Goal: Transaction & Acquisition: Purchase product/service

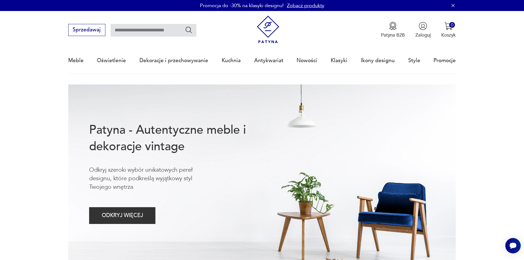
click at [147, 31] on input "text" at bounding box center [153, 30] width 86 height 13
type input "**********"
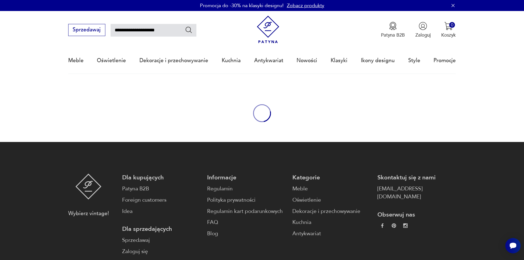
type input "**********"
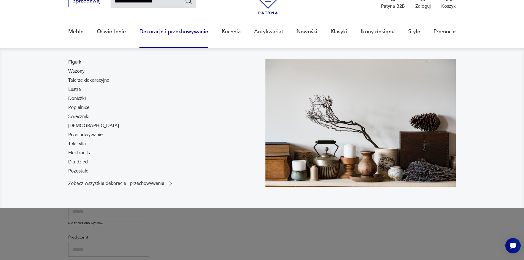
scroll to position [32, 0]
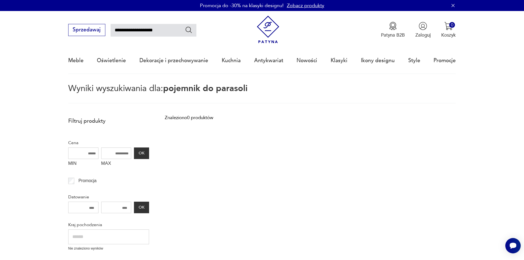
drag, startPoint x: 161, startPoint y: 28, endPoint x: 135, endPoint y: 28, distance: 25.3
click at [135, 28] on input "**********" at bounding box center [153, 30] width 86 height 13
type input "**********"
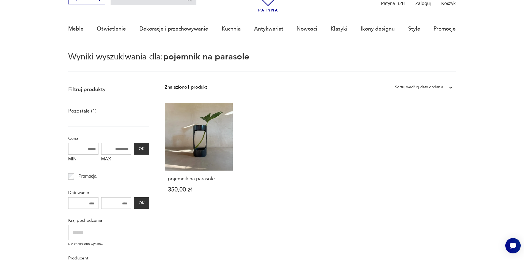
click at [188, 150] on link "pojemnik na parasole 350,00 zł" at bounding box center [199, 154] width 68 height 103
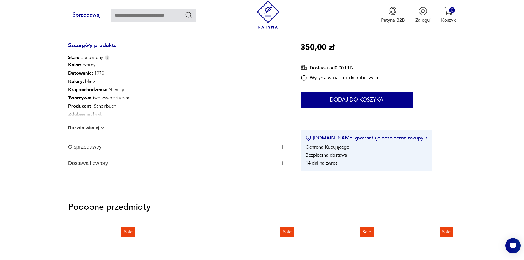
scroll to position [330, 0]
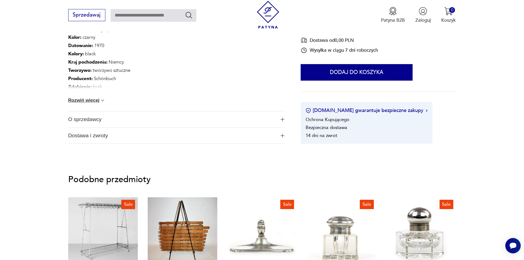
click at [258, 121] on span "O sprzedawcy" at bounding box center [171, 119] width 207 height 16
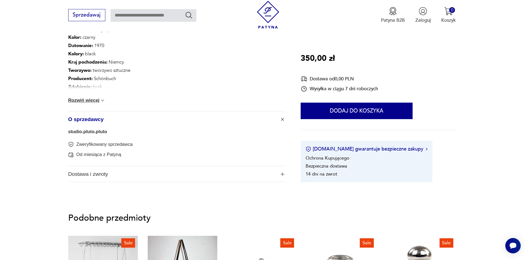
click at [216, 169] on span "Dostawa i zwroty" at bounding box center [171, 174] width 207 height 16
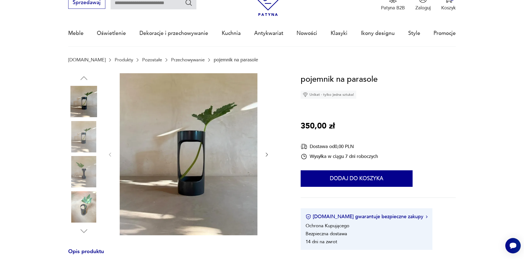
scroll to position [27, 0]
click at [90, 136] on img at bounding box center [83, 136] width 31 height 31
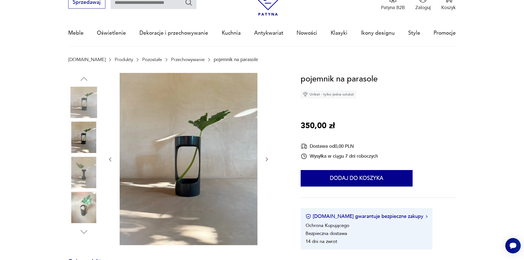
click at [87, 164] on img at bounding box center [83, 172] width 31 height 31
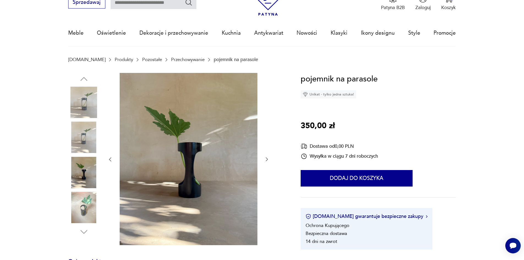
click at [87, 203] on img at bounding box center [83, 207] width 31 height 31
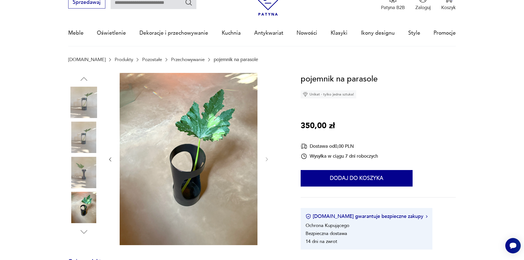
click at [88, 103] on img at bounding box center [83, 102] width 31 height 31
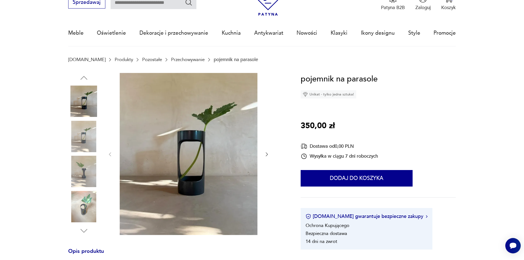
click at [85, 131] on img at bounding box center [83, 136] width 31 height 31
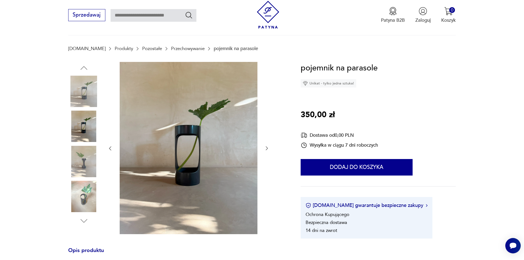
scroll to position [0, 0]
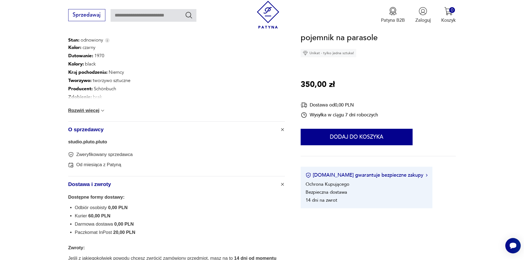
click at [91, 143] on link "studio.pluto.pluto" at bounding box center [87, 141] width 39 height 5
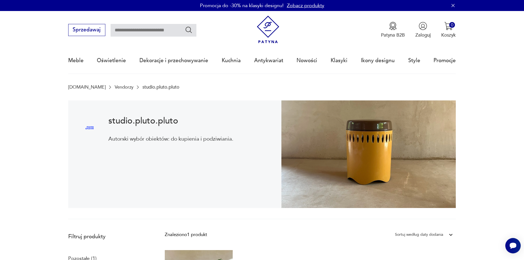
click at [363, 136] on img at bounding box center [368, 154] width 174 height 108
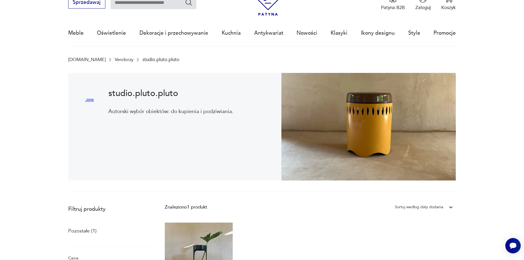
click at [90, 102] on img at bounding box center [90, 100] width 22 height 22
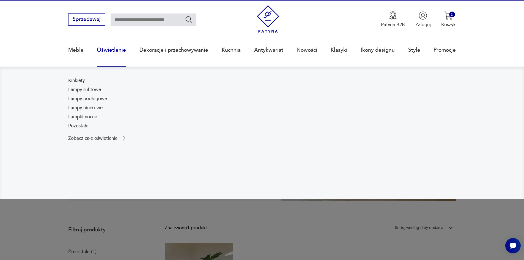
scroll to position [0, 0]
